Goal: Information Seeking & Learning: Understand process/instructions

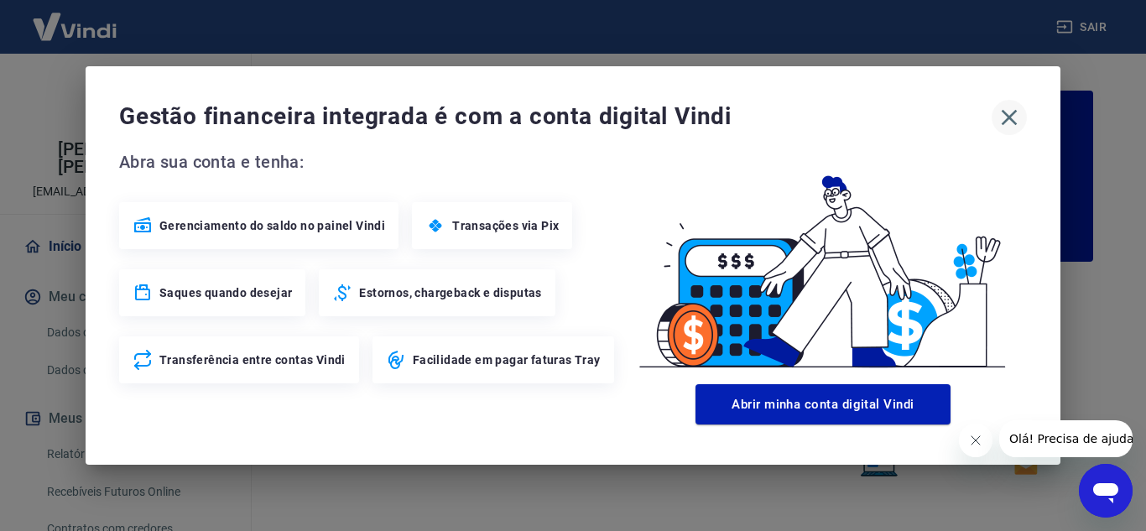
click at [1010, 123] on icon "button" at bounding box center [1009, 117] width 27 height 27
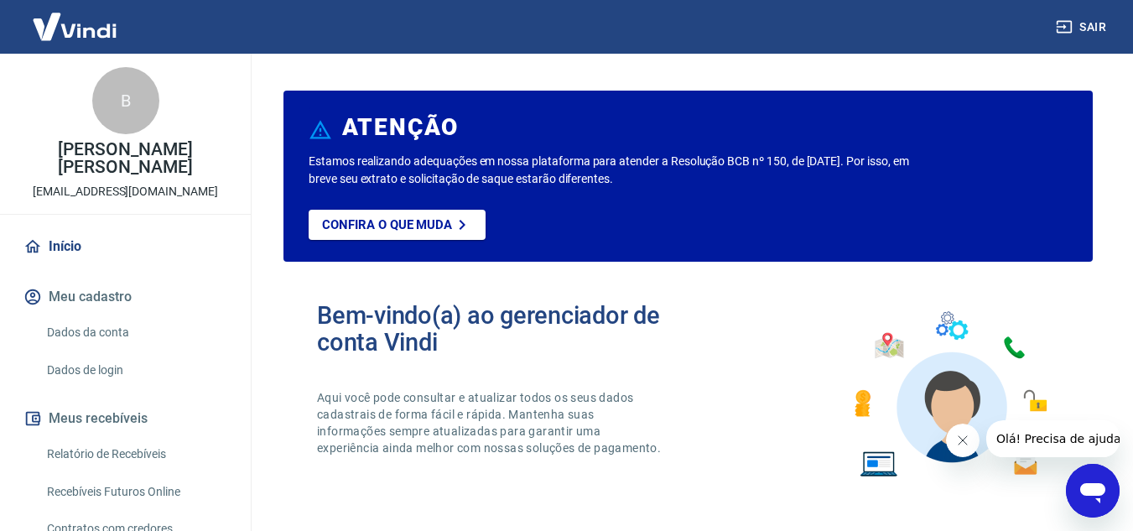
scroll to position [84, 0]
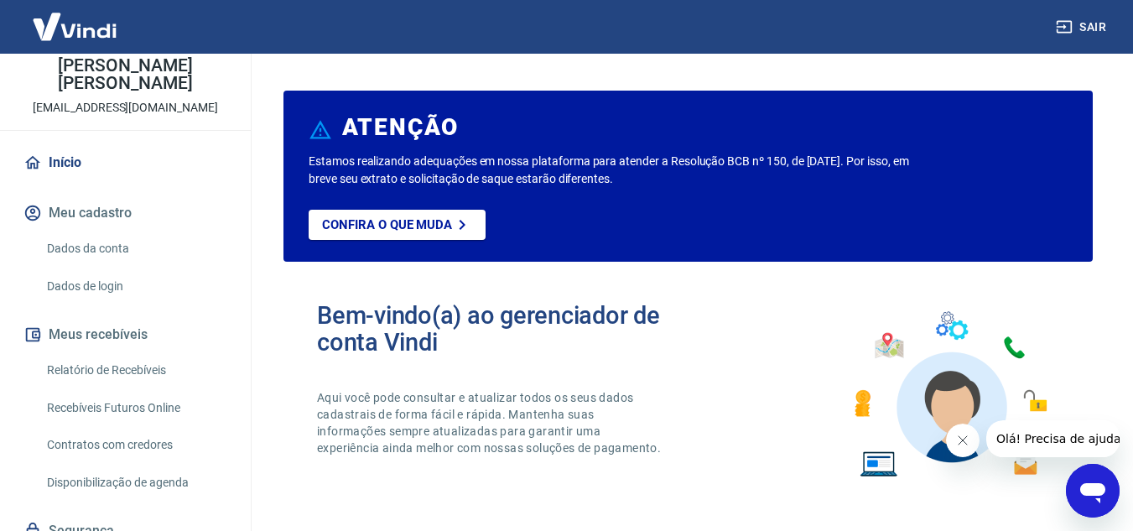
click at [117, 365] on link "Relatório de Recebíveis" at bounding box center [135, 370] width 190 height 34
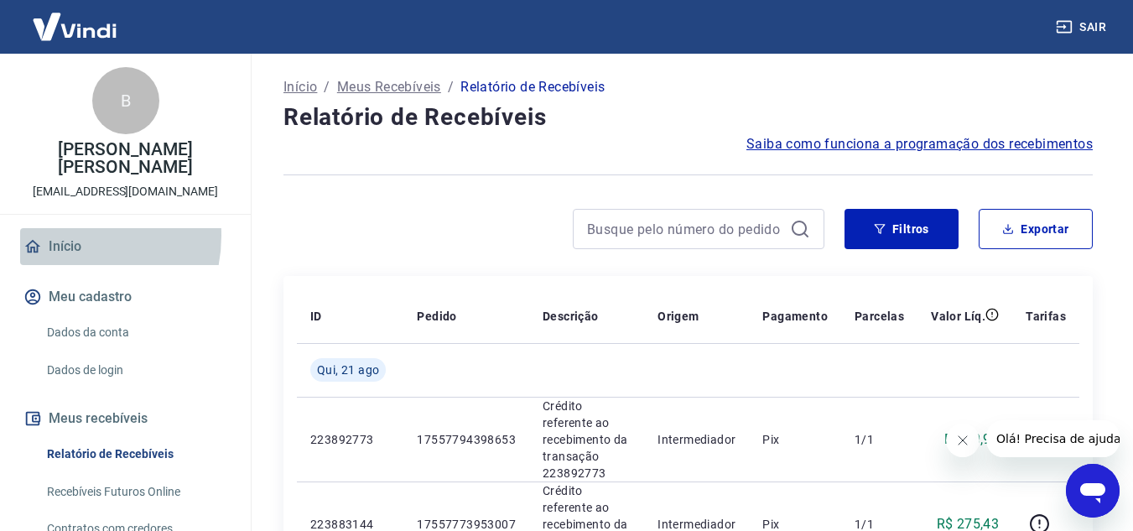
click at [64, 236] on link "Início" at bounding box center [125, 246] width 211 height 37
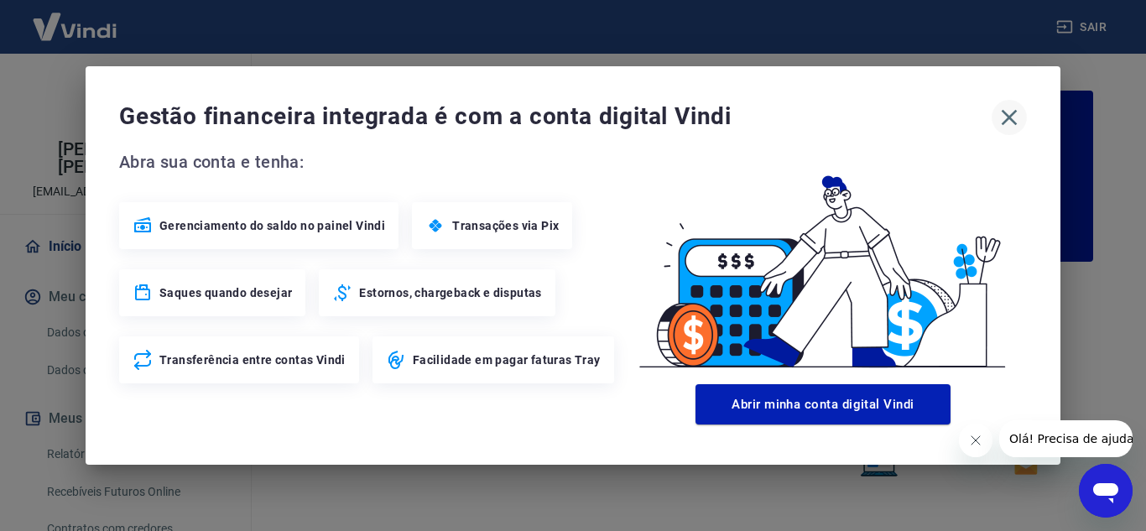
click at [1014, 118] on icon "button" at bounding box center [1009, 117] width 27 height 27
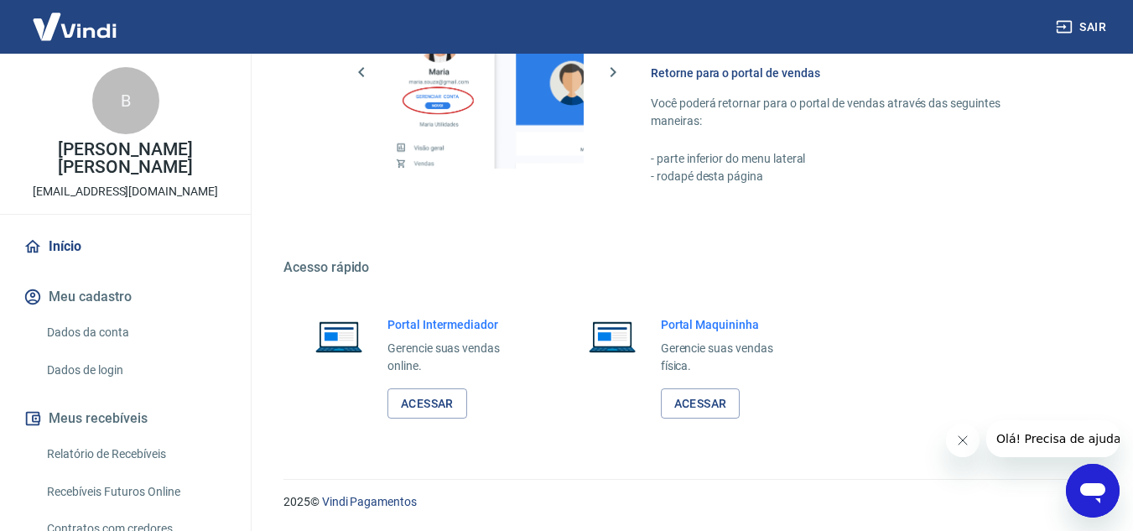
click at [92, 415] on button "Meus recebíveis" at bounding box center [125, 418] width 211 height 37
click at [92, 465] on link "Relatório de Recebíveis" at bounding box center [135, 454] width 190 height 34
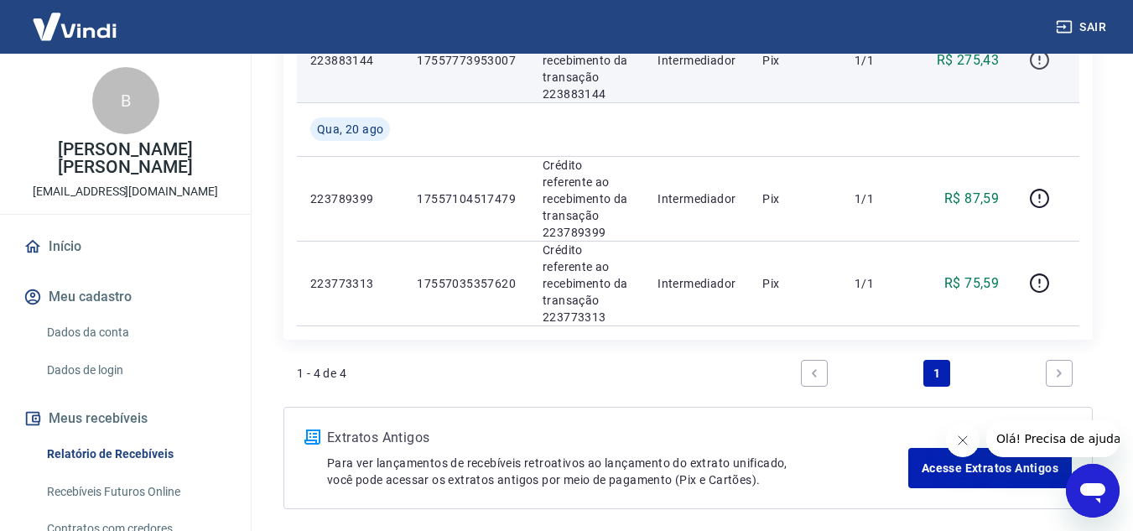
scroll to position [467, 0]
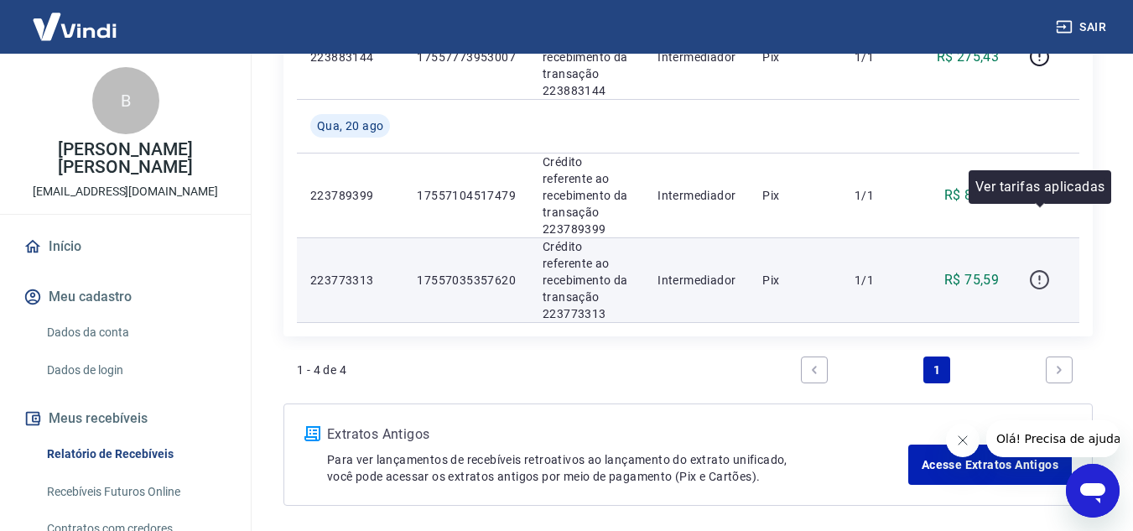
click at [1039, 269] on icon "button" at bounding box center [1039, 279] width 21 height 21
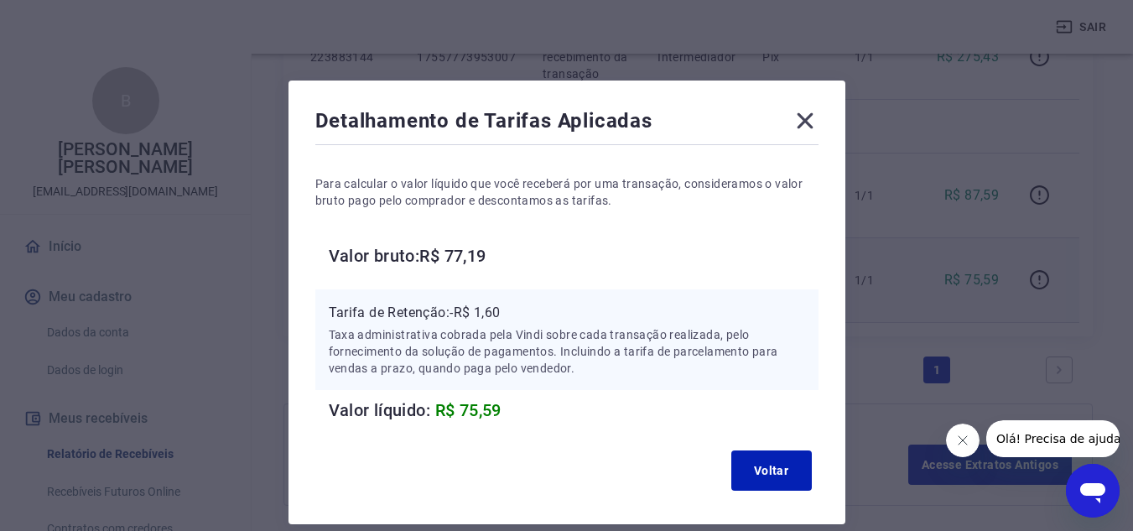
click at [808, 123] on icon at bounding box center [805, 121] width 16 height 16
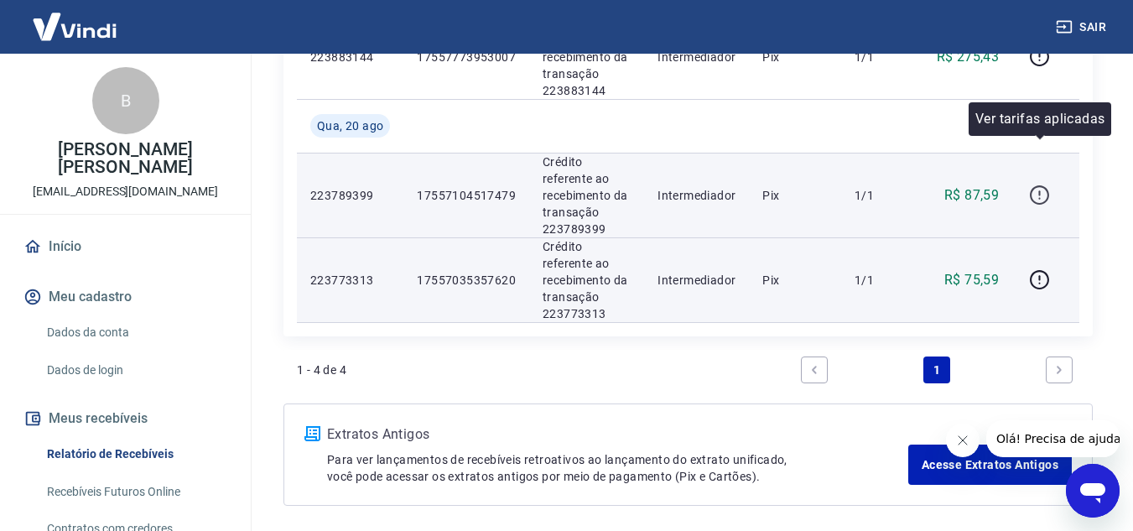
click at [1044, 185] on icon "button" at bounding box center [1039, 195] width 21 height 21
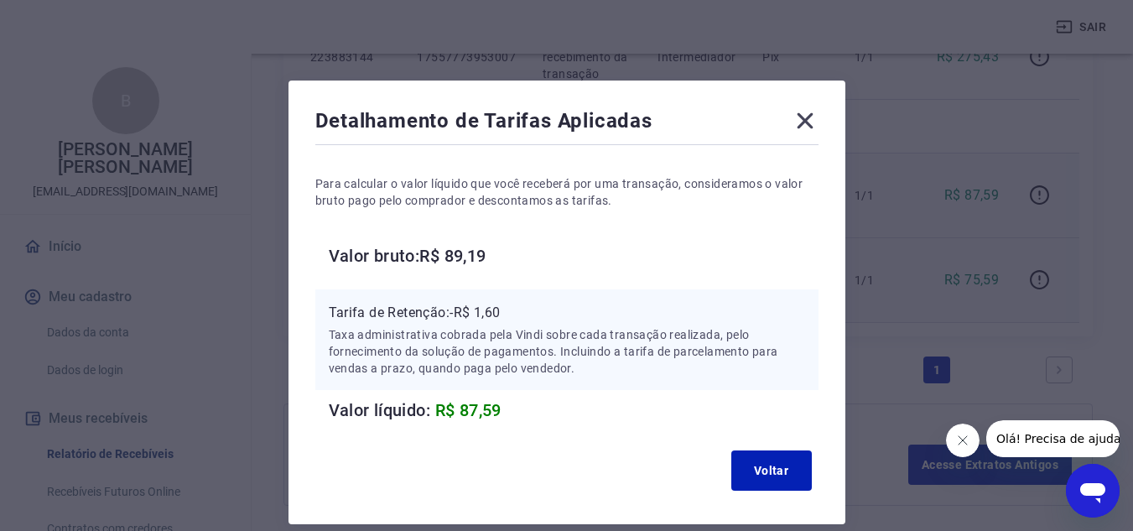
click at [808, 125] on icon at bounding box center [805, 121] width 16 height 16
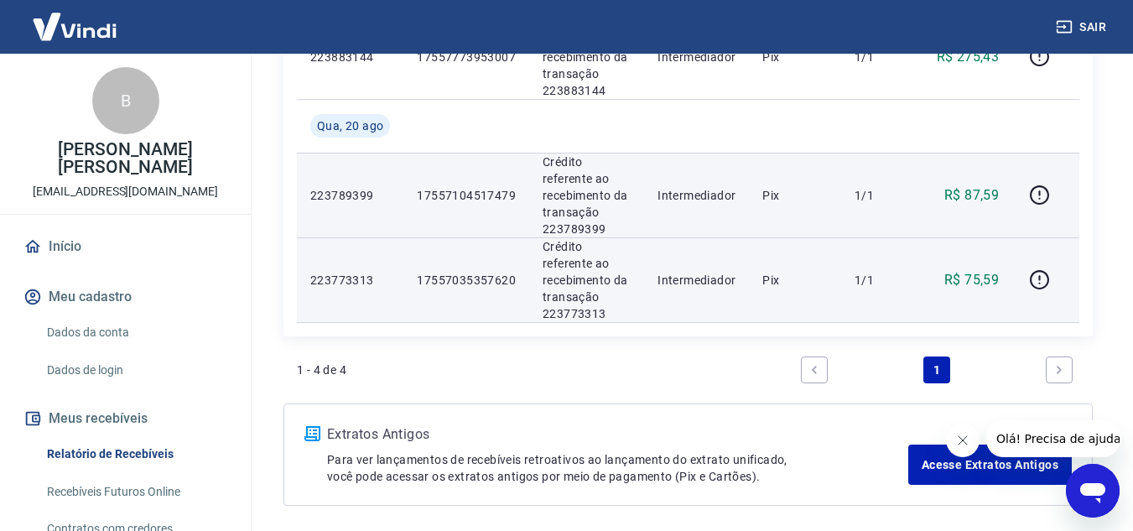
scroll to position [153, 0]
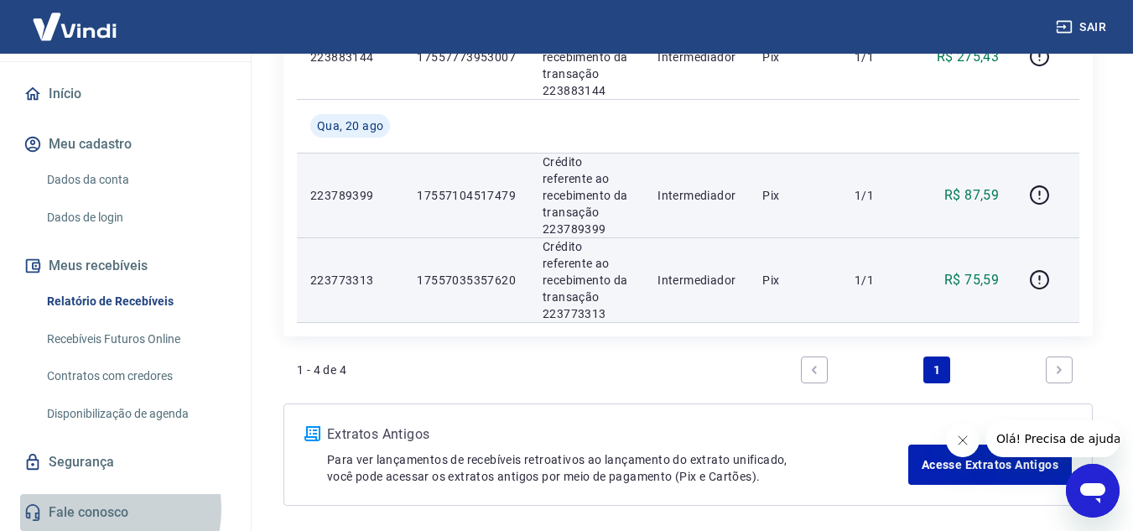
click at [102, 509] on link "Fale conosco" at bounding box center [125, 512] width 211 height 37
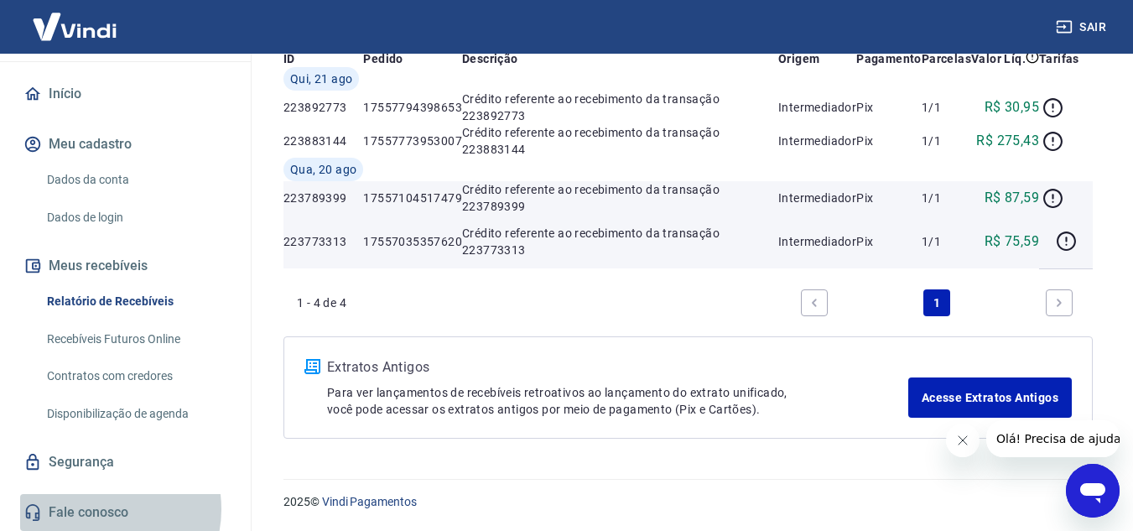
scroll to position [18, 0]
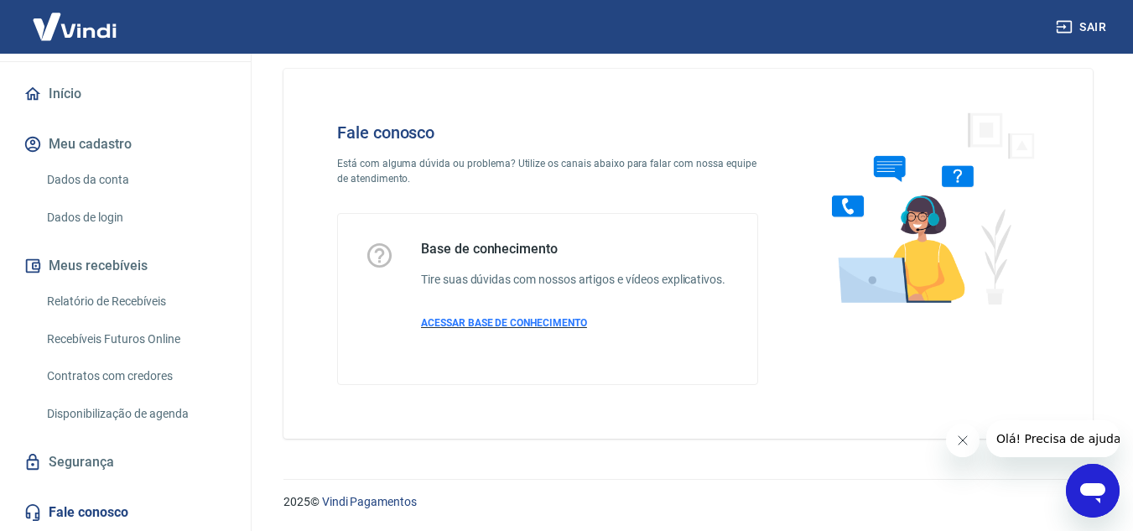
click at [504, 324] on span "ACESSAR BASE DE CONHECIMENTO" at bounding box center [504, 323] width 166 height 12
